Goal: Task Accomplishment & Management: Manage account settings

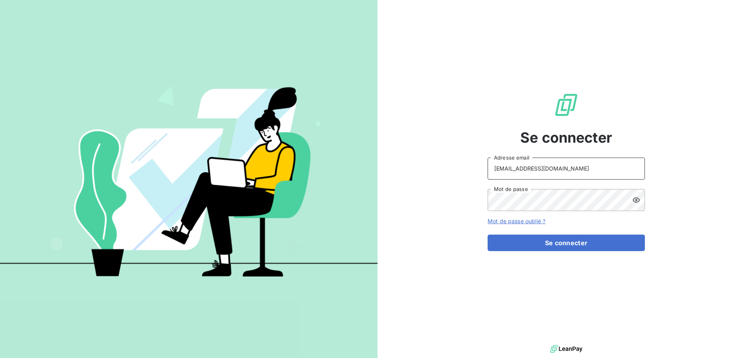
click at [569, 170] on input "[EMAIL_ADDRESS][DOMAIN_NAME]" at bounding box center [566, 169] width 157 height 22
type input "[EMAIL_ADDRESS][DOMAIN_NAME]"
click at [531, 247] on button "Se connecter" at bounding box center [566, 243] width 157 height 17
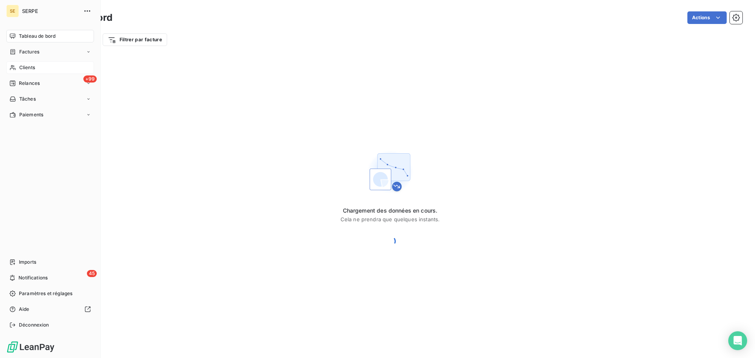
click at [35, 67] on div "Clients" at bounding box center [50, 67] width 88 height 13
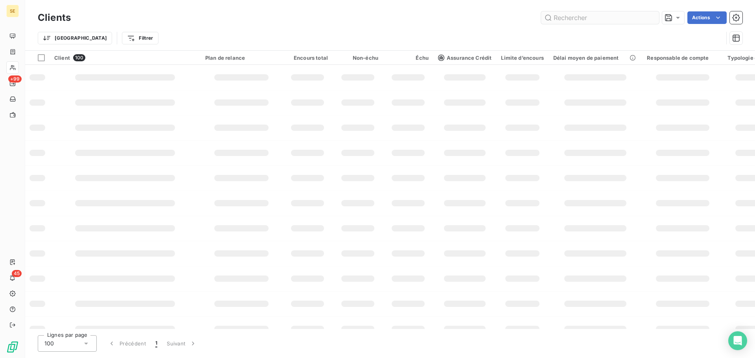
click at [581, 17] on input "text" at bounding box center [600, 17] width 118 height 13
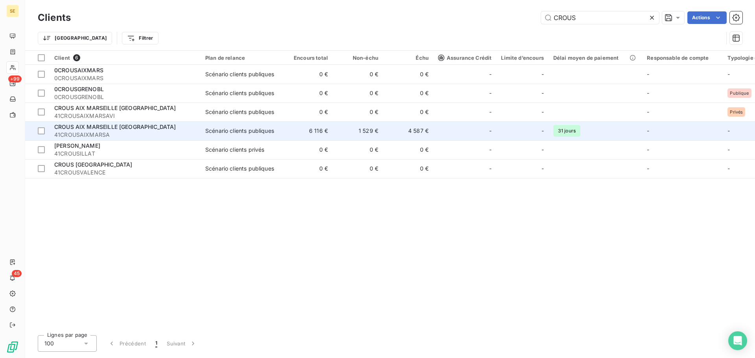
type input "CROUS"
click at [120, 128] on span "CROUS AIX MARSEILLE [GEOGRAPHIC_DATA]" at bounding box center [115, 127] width 122 height 7
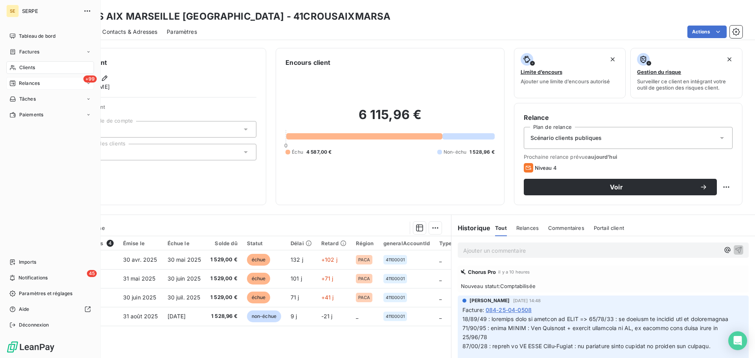
click at [38, 83] on span "Relances" at bounding box center [29, 83] width 21 height 7
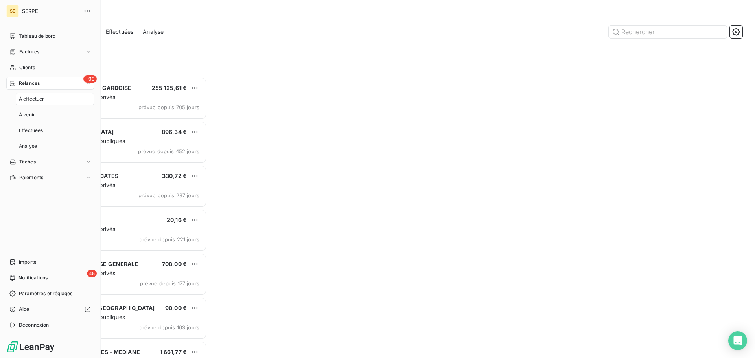
scroll to position [275, 163]
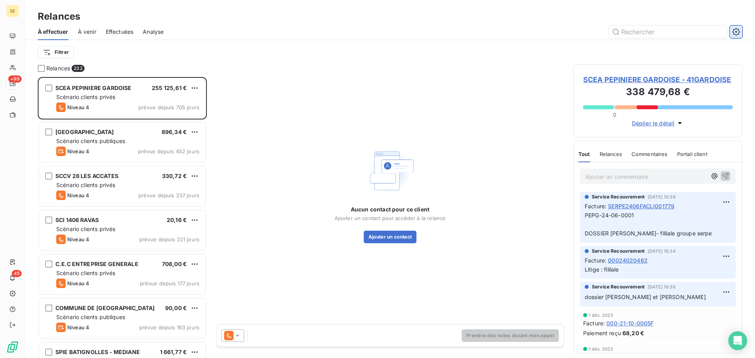
click at [736, 33] on icon "button" at bounding box center [736, 32] width 8 height 8
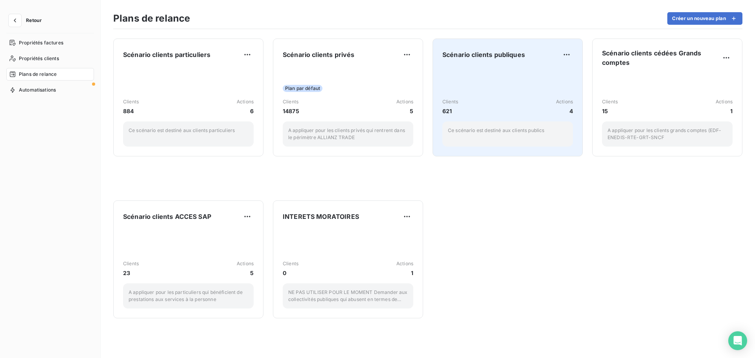
click at [482, 133] on p "Ce scénario est destiné aux clients publics" at bounding box center [508, 130] width 120 height 7
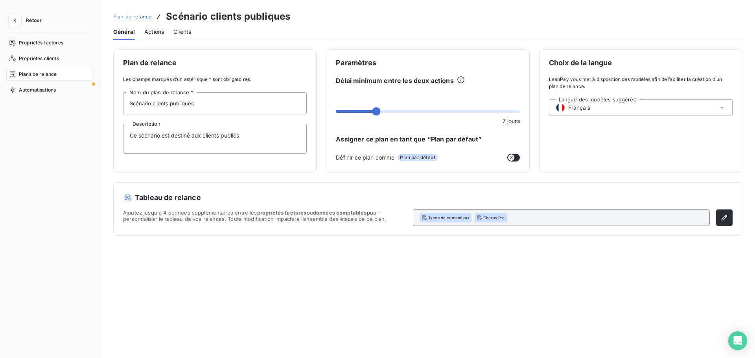
click at [162, 31] on span "Actions" at bounding box center [154, 32] width 20 height 8
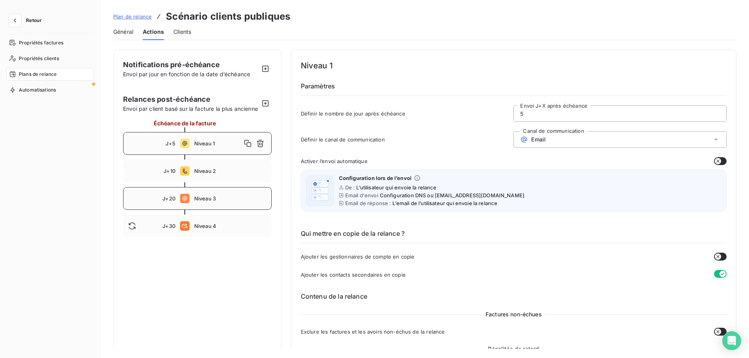
click at [217, 202] on span "Niveau 3" at bounding box center [230, 198] width 72 height 6
click at [171, 229] on span "J+30" at bounding box center [168, 226] width 13 height 6
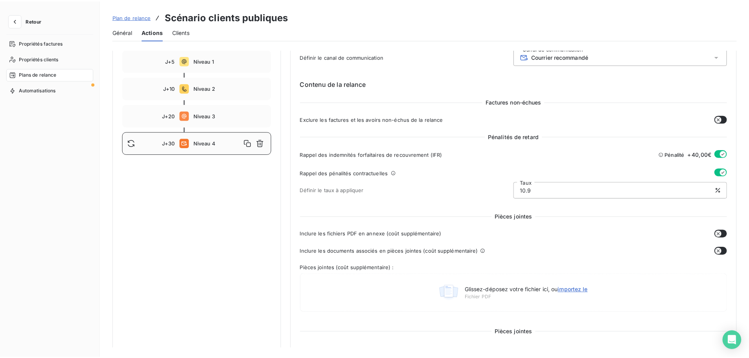
scroll to position [79, 0]
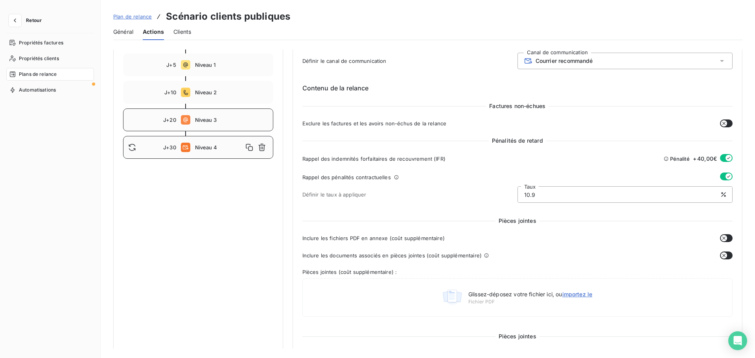
click at [228, 118] on span "Niveau 3" at bounding box center [231, 120] width 73 height 6
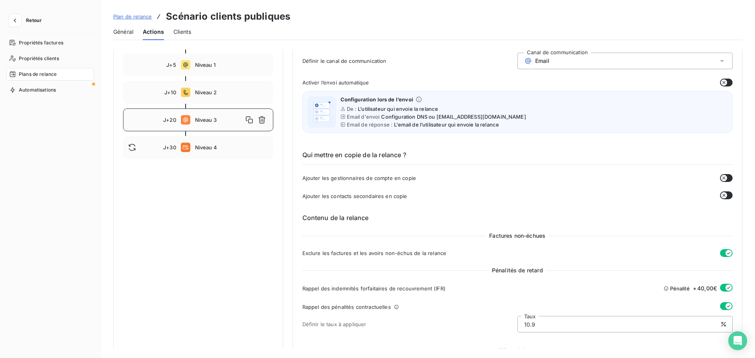
type input "20"
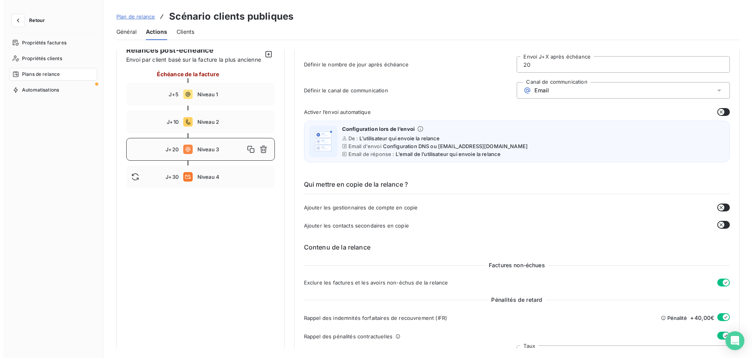
scroll to position [0, 0]
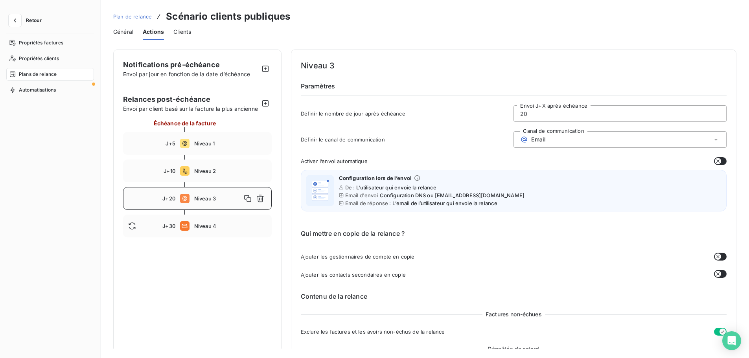
click at [127, 28] on span "Général" at bounding box center [123, 32] width 20 height 8
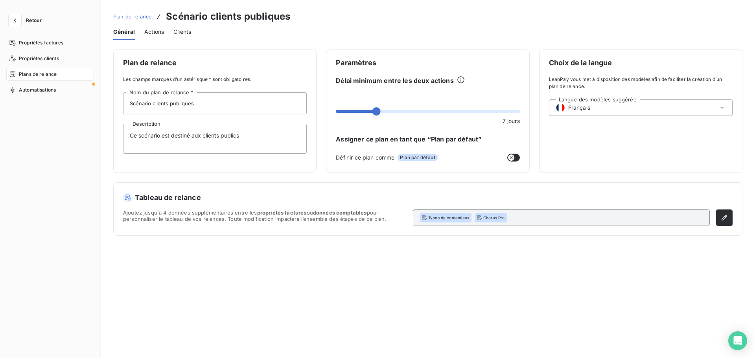
click at [144, 34] on span "Actions" at bounding box center [154, 32] width 20 height 8
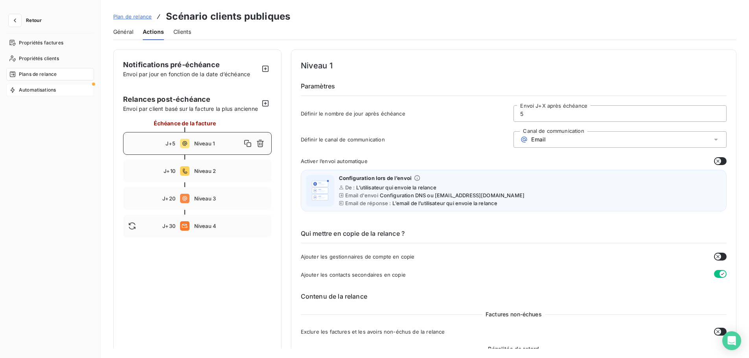
click at [30, 90] on span "Automatisations" at bounding box center [37, 90] width 37 height 7
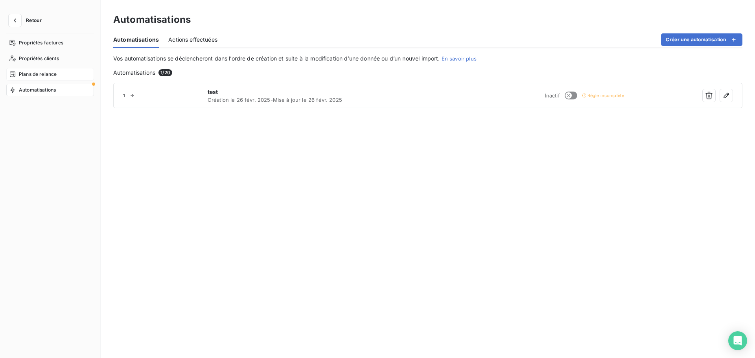
click at [31, 79] on div "Plans de relance" at bounding box center [50, 74] width 88 height 13
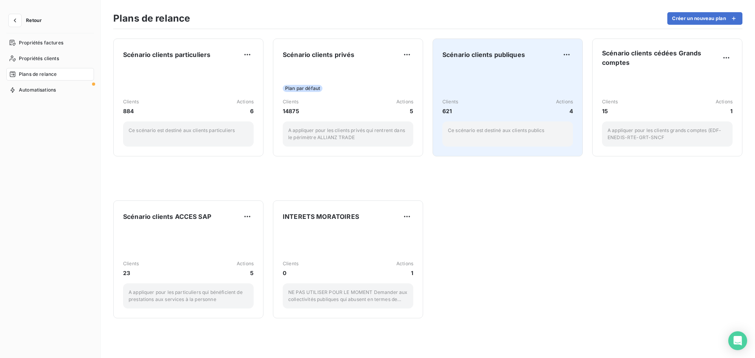
click at [507, 55] on span "Scénario clients publiques" at bounding box center [484, 54] width 83 height 9
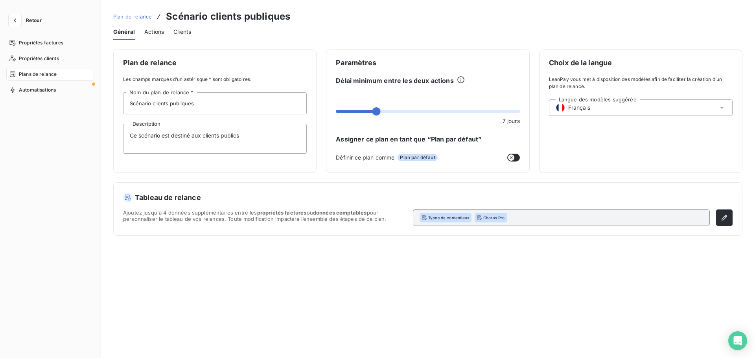
click at [149, 33] on span "Actions" at bounding box center [154, 32] width 20 height 8
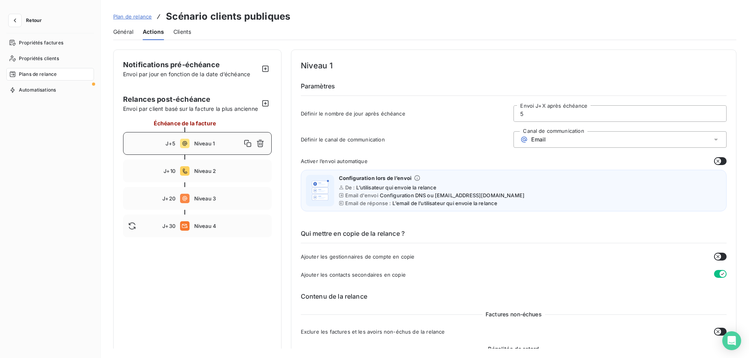
click at [125, 18] on span "Plan de relance" at bounding box center [132, 16] width 39 height 6
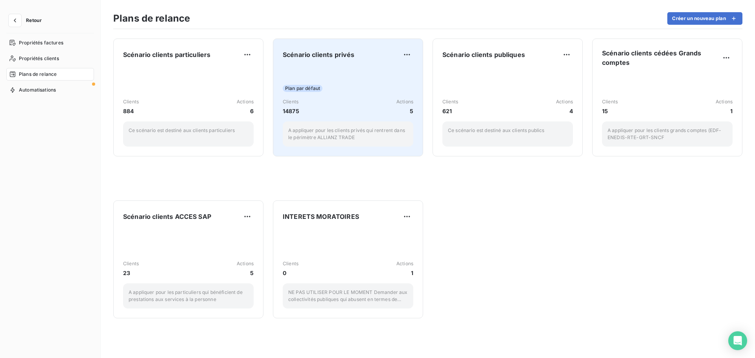
click at [330, 63] on div "Scénario clients privés Plan par défaut Clients 14875 Actions 5 A appliquer pou…" at bounding box center [348, 97] width 131 height 98
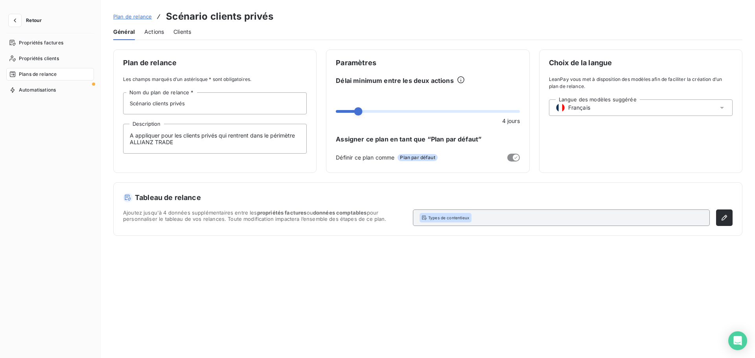
click at [162, 30] on span "Actions" at bounding box center [154, 32] width 20 height 8
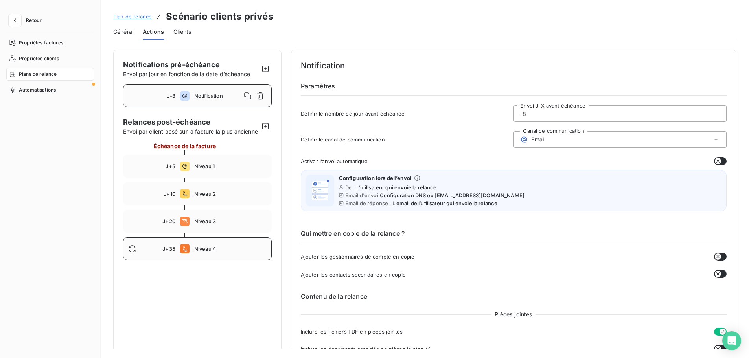
click at [214, 252] on span "Niveau 4" at bounding box center [230, 249] width 72 height 6
type input "35"
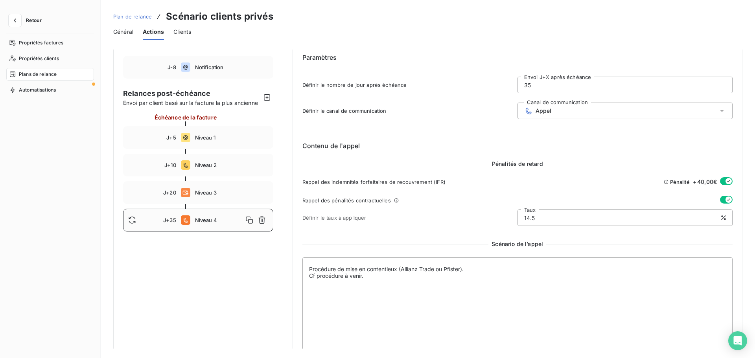
scroll to position [64, 0]
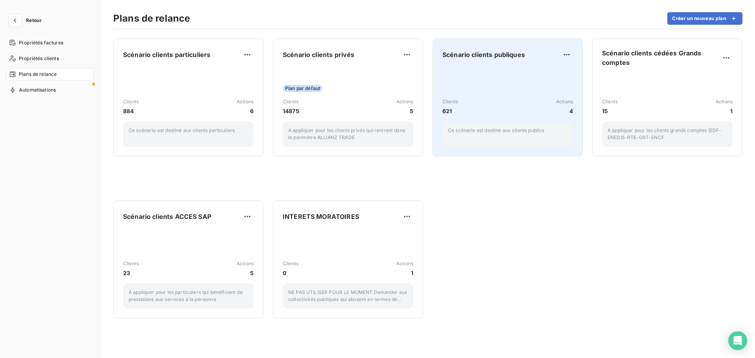
click at [479, 94] on div "Clients 621 Actions [DATE] scénario est destiné aux clients publics" at bounding box center [508, 106] width 131 height 79
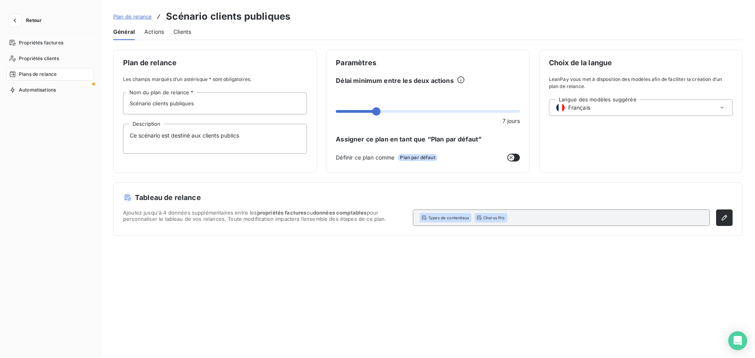
click at [160, 30] on span "Actions" at bounding box center [154, 32] width 20 height 8
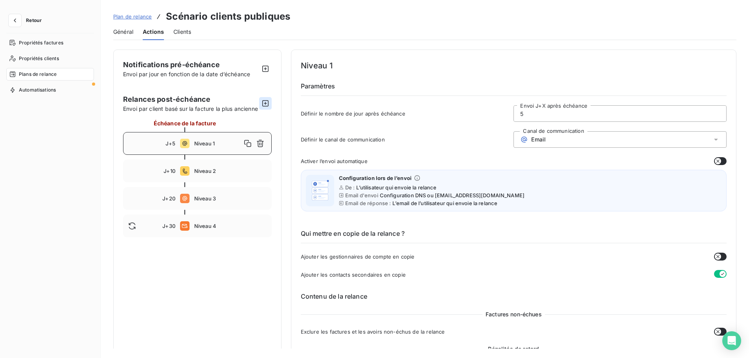
click at [264, 107] on icon "button" at bounding box center [266, 104] width 8 height 8
type input "40"
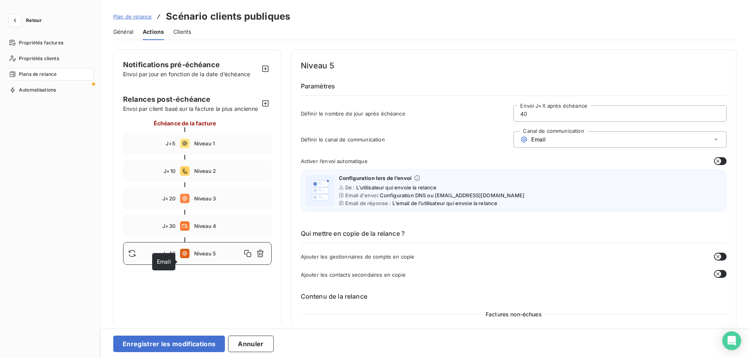
click at [168, 262] on span "Email" at bounding box center [164, 261] width 14 height 7
click at [210, 257] on span "Niveau 5" at bounding box center [217, 254] width 47 height 6
click at [166, 257] on span "J+40" at bounding box center [168, 254] width 13 height 6
click at [207, 257] on span "Niveau 5" at bounding box center [217, 254] width 47 height 6
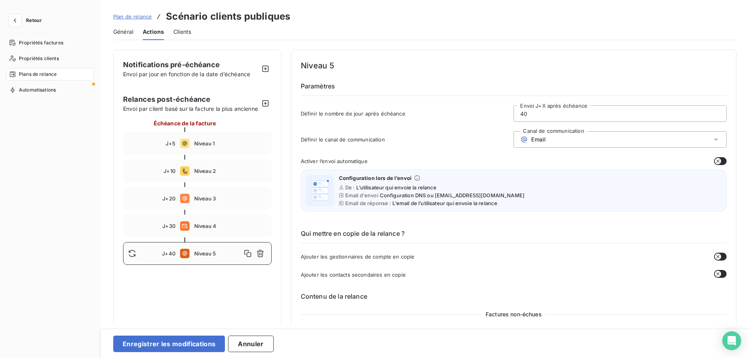
click at [213, 257] on span "Niveau 5" at bounding box center [217, 254] width 47 height 6
click at [126, 262] on div "J+40 Niveau 5" at bounding box center [197, 253] width 149 height 23
click at [264, 260] on button "button" at bounding box center [260, 253] width 13 height 13
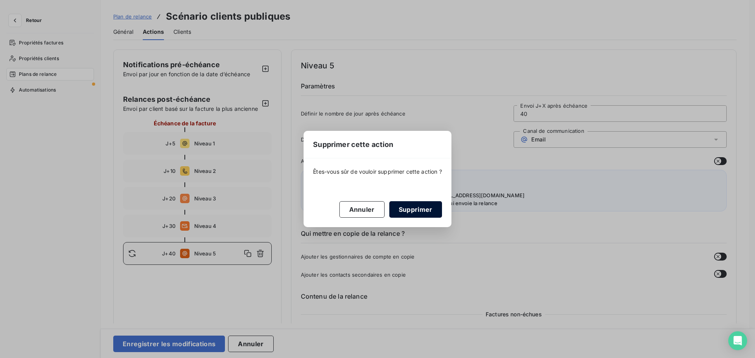
click at [395, 212] on button "Supprimer" at bounding box center [415, 209] width 53 height 17
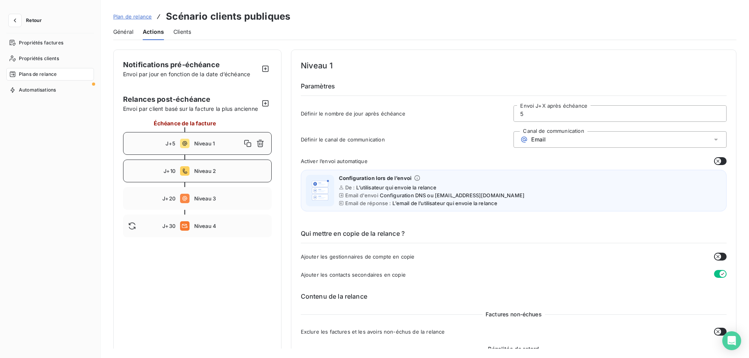
click at [210, 174] on span "Niveau 2" at bounding box center [230, 171] width 72 height 6
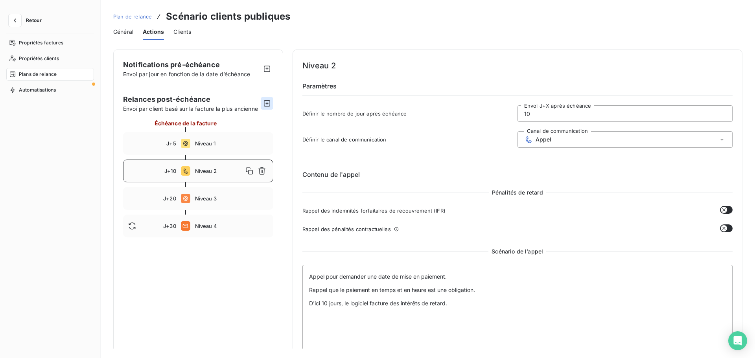
click at [264, 102] on icon "button" at bounding box center [267, 103] width 6 height 6
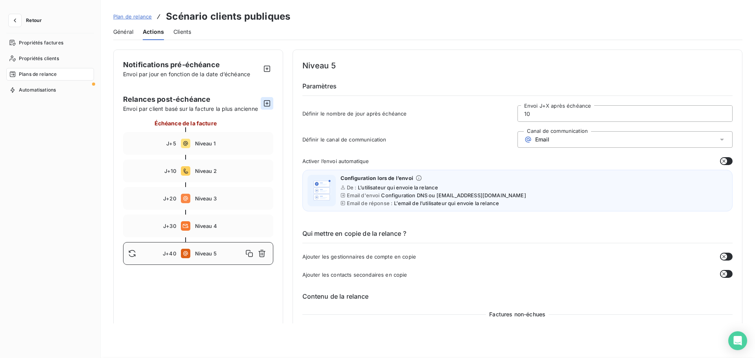
type input "40"
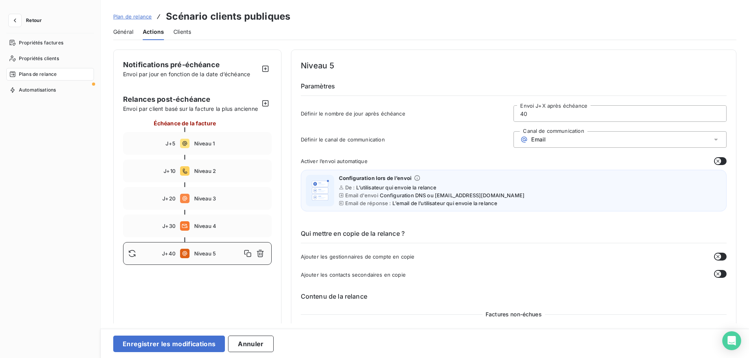
click at [128, 258] on icon at bounding box center [132, 254] width 8 height 8
click at [131, 258] on icon at bounding box center [132, 254] width 8 height 8
click at [198, 257] on span "Niveau 5" at bounding box center [217, 254] width 47 height 6
click at [181, 258] on icon at bounding box center [184, 253] width 9 height 9
click at [439, 132] on div "Définir le canal de communication Canal de communication Email" at bounding box center [514, 141] width 426 height 21
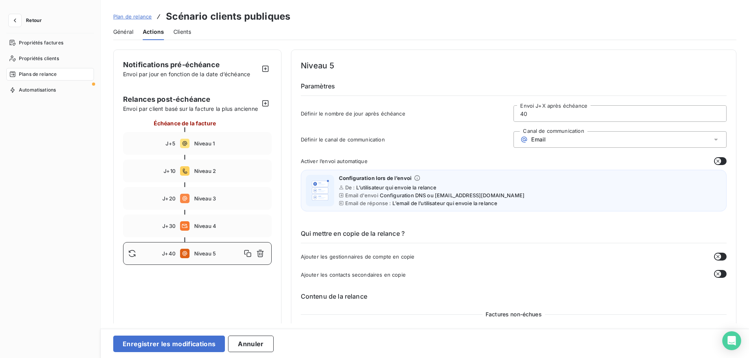
click at [529, 137] on div "Email" at bounding box center [533, 140] width 26 height 8
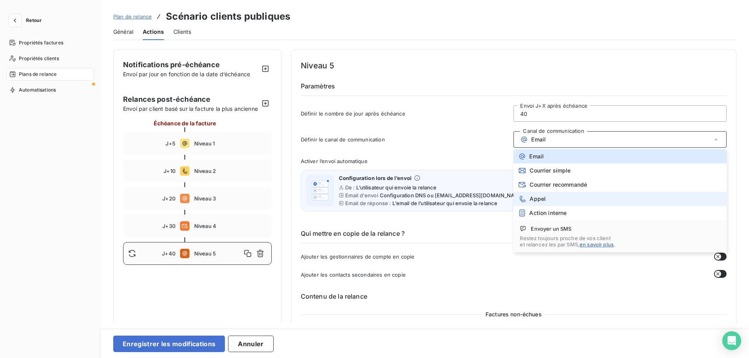
click at [538, 196] on span "Appel" at bounding box center [538, 199] width 16 height 6
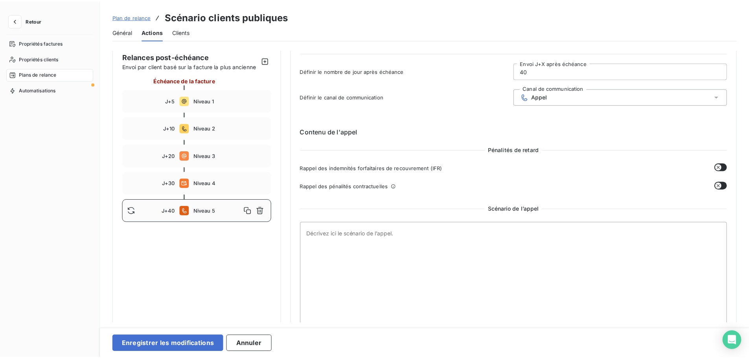
scroll to position [29, 0]
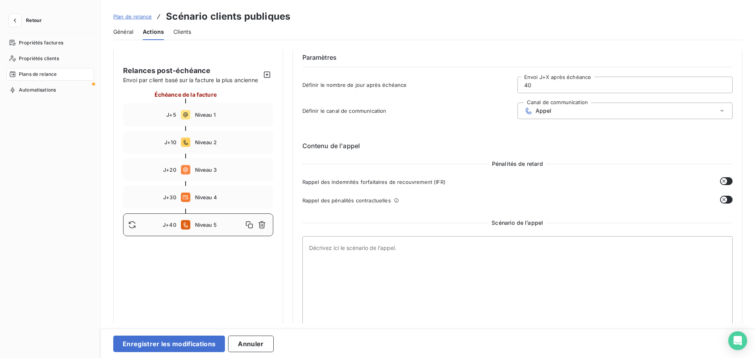
click at [725, 184] on button "button" at bounding box center [726, 181] width 13 height 8
click at [726, 199] on button "button" at bounding box center [726, 200] width 13 height 8
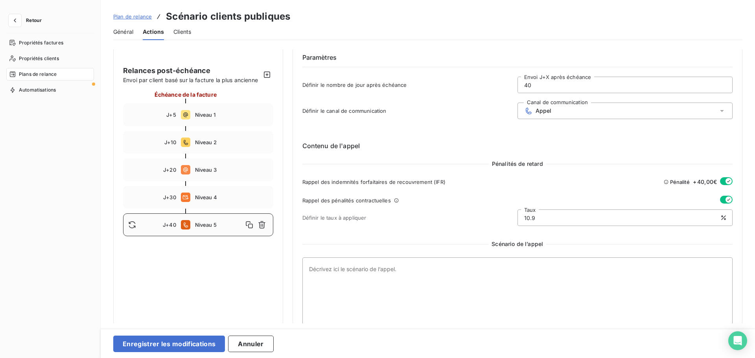
drag, startPoint x: 548, startPoint y: 223, endPoint x: 498, endPoint y: 219, distance: 50.1
click at [498, 219] on div "Définir le taux à appliquer 10.9 Taux" at bounding box center [517, 218] width 431 height 17
type input "14.5"
click at [236, 195] on span "Niveau 4" at bounding box center [231, 197] width 73 height 6
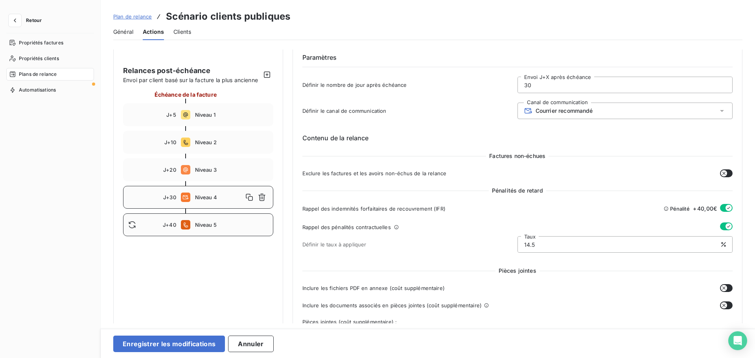
click at [218, 227] on span "Niveau 5" at bounding box center [231, 225] width 73 height 6
type input "40"
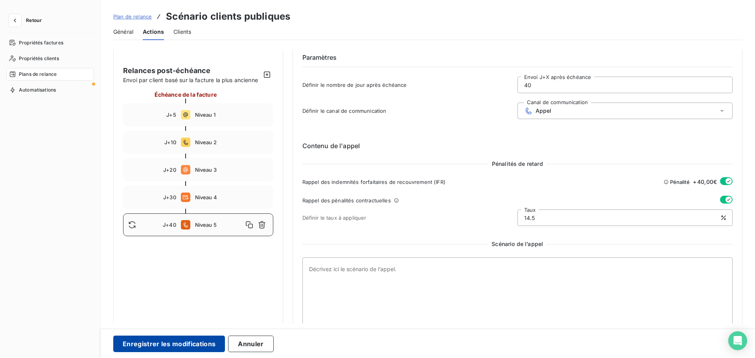
click at [192, 345] on button "Enregistrer les modifications" at bounding box center [169, 344] width 112 height 17
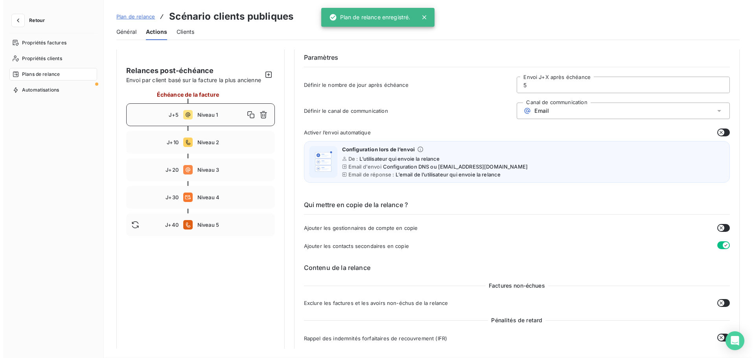
scroll to position [0, 0]
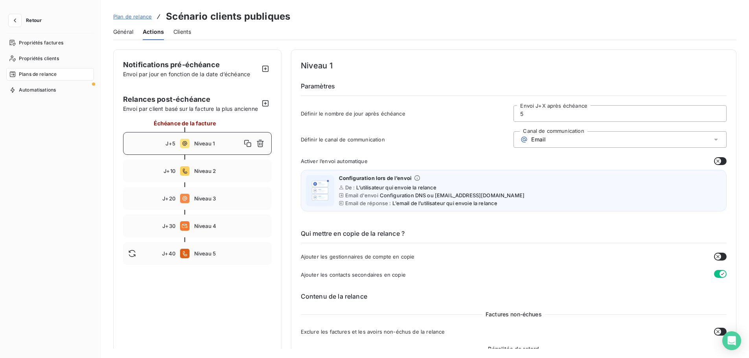
click at [41, 17] on button "Retour" at bounding box center [27, 20] width 42 height 13
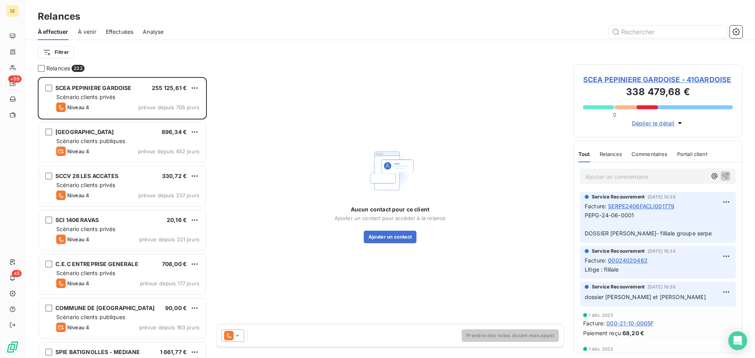
scroll to position [275, 163]
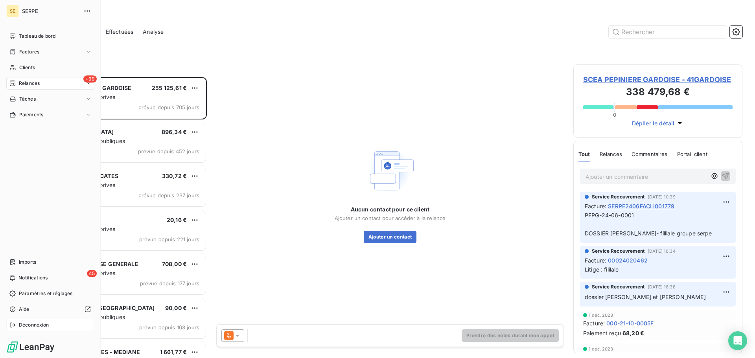
click at [40, 323] on span "Déconnexion" at bounding box center [34, 325] width 30 height 7
